Goal: Transaction & Acquisition: Download file/media

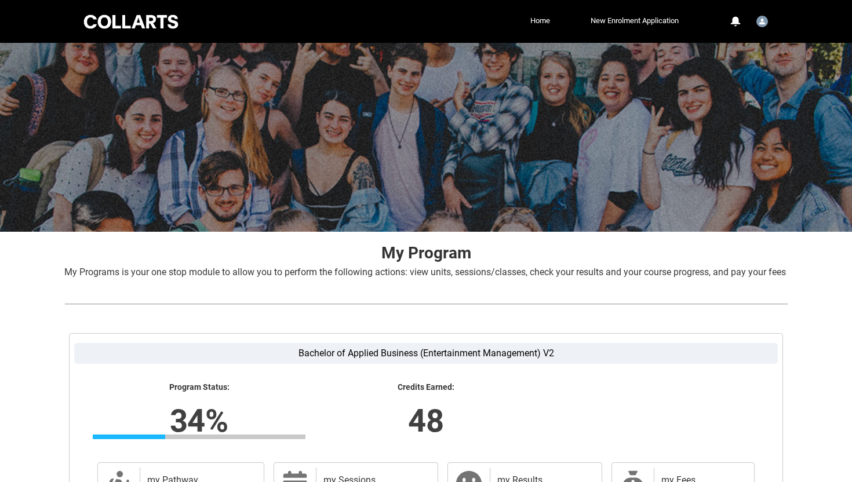
scroll to position [163, 0]
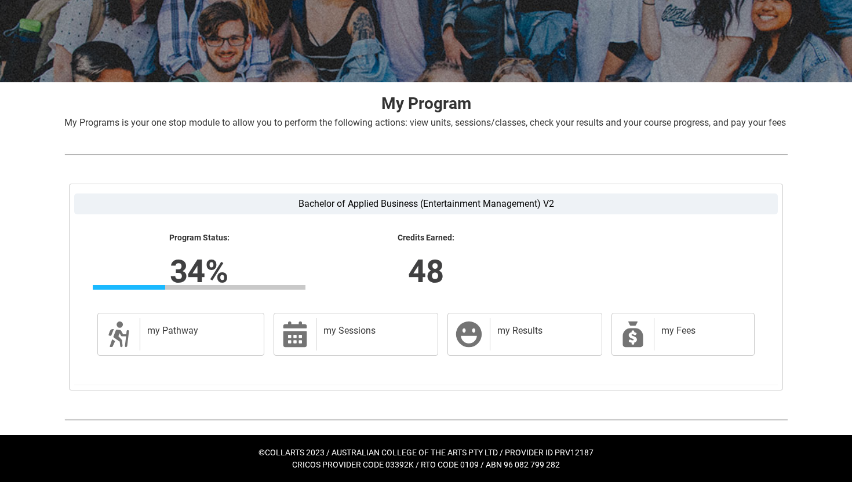
click at [156, 363] on div "Program Status: 34% Progress 34% Credits Earned: 48 my Pathway my Pathway my Se…" at bounding box center [425, 291] width 703 height 155
click at [168, 340] on div "my Pathway" at bounding box center [199, 334] width 119 height 32
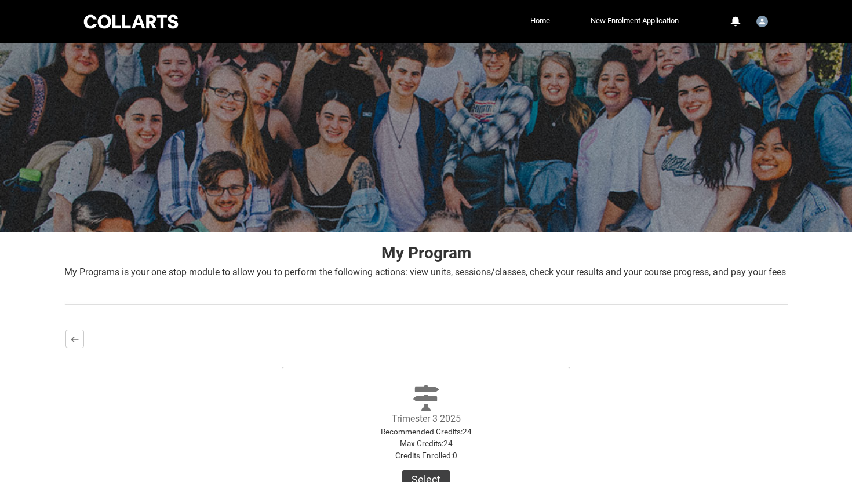
scroll to position [151, 0]
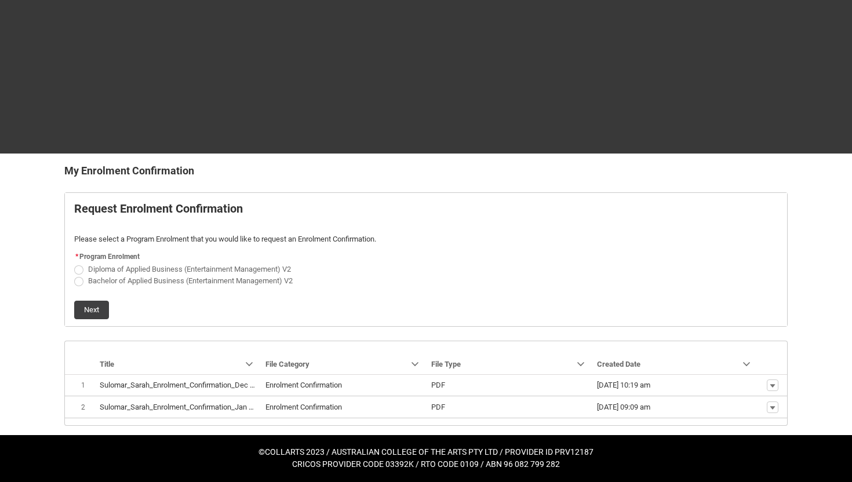
scroll to position [78, 0]
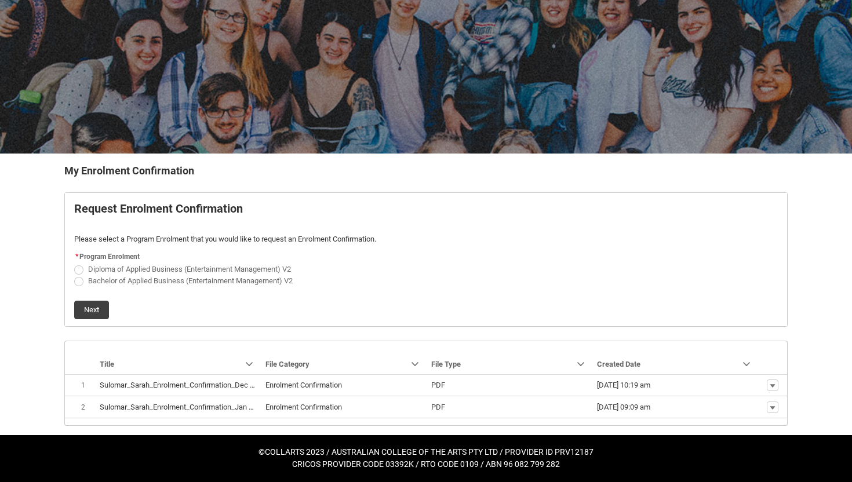
click at [171, 282] on span "Bachelor of Applied Business (Entertainment Management) V2" at bounding box center [190, 280] width 205 height 9
click at [74, 275] on input "Bachelor of Applied Business (Entertainment Management) V2" at bounding box center [74, 274] width 1 height 1
radio input "true"
click at [92, 309] on button "Next" at bounding box center [91, 310] width 35 height 19
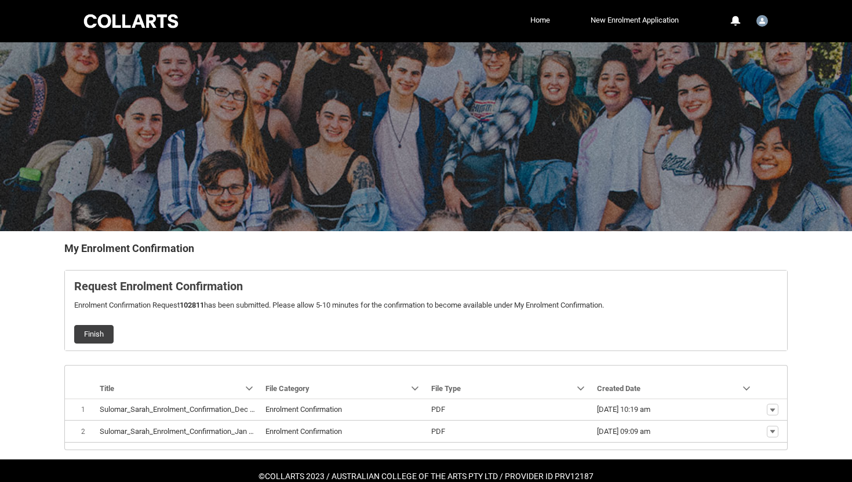
scroll to position [24, 0]
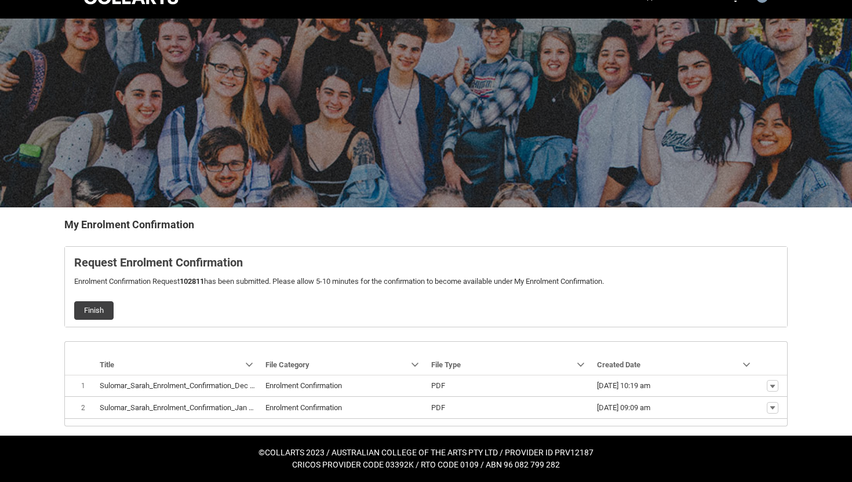
click at [83, 321] on flowruntime-lwc-body "Request Enrolment Confirmation Enrolment Confirmation Request 102811 has been s…" at bounding box center [426, 287] width 722 height 80
click at [83, 308] on button "Finish" at bounding box center [93, 310] width 39 height 19
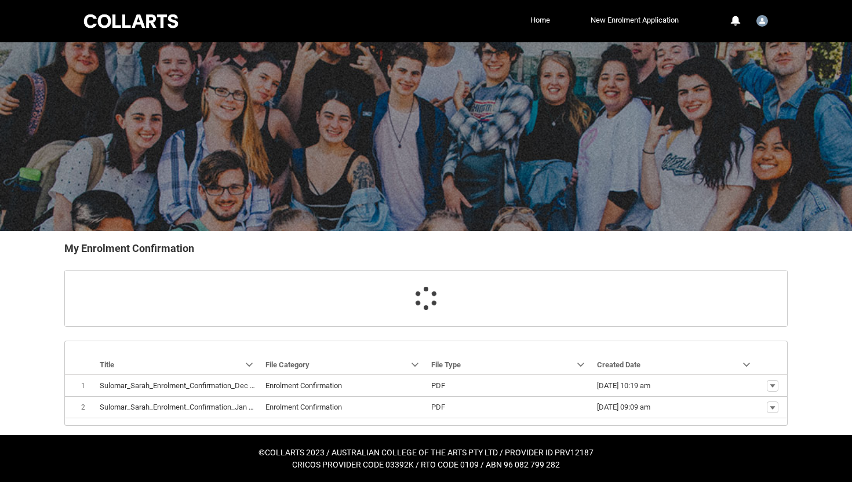
scroll to position [1, 0]
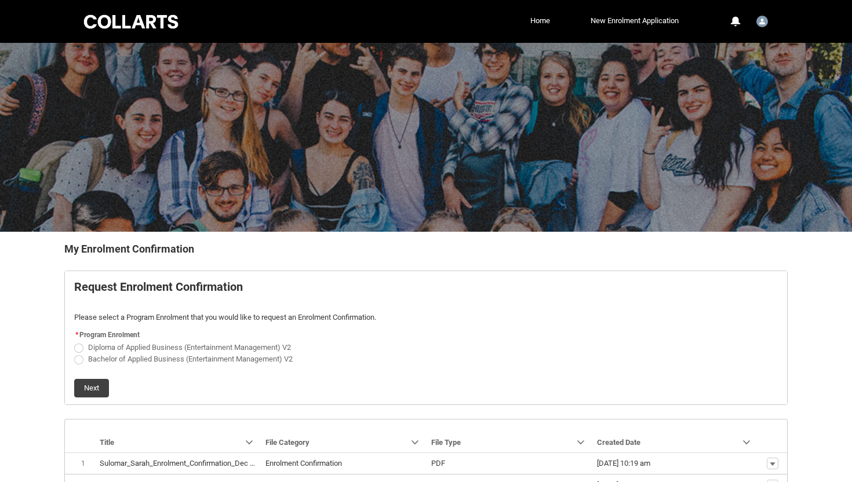
scroll to position [100, 0]
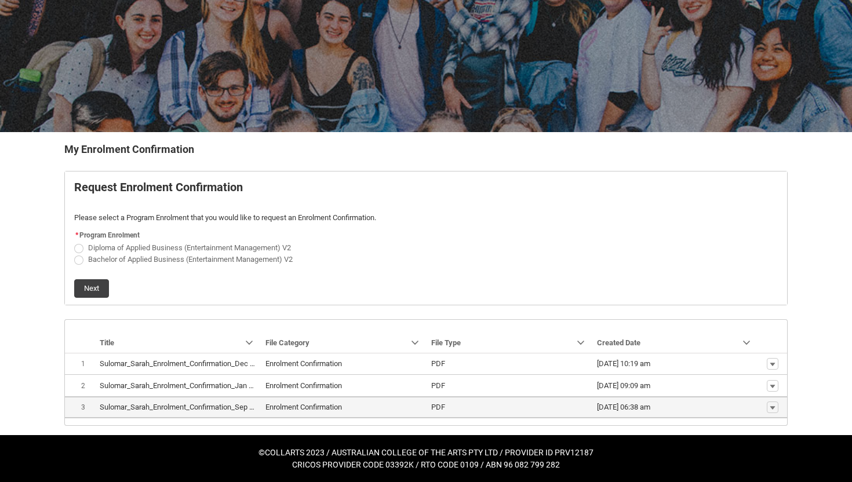
click at [541, 404] on span "PDF" at bounding box center [509, 408] width 156 height 12
click at [777, 408] on button "Show actions" at bounding box center [773, 408] width 12 height 12
click at [750, 387] on span "Download" at bounding box center [746, 389] width 32 height 10
